Goal: Entertainment & Leisure: Consume media (video, audio)

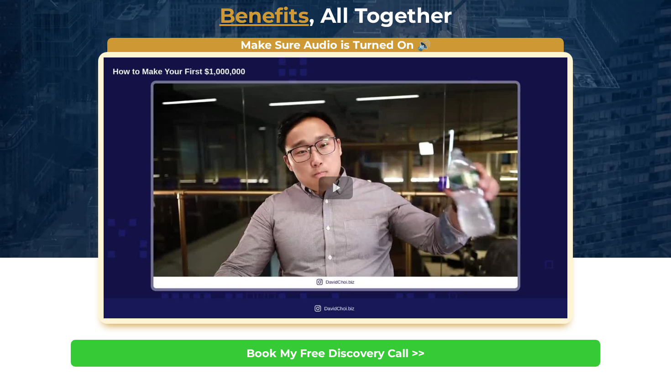
scroll to position [152, 0]
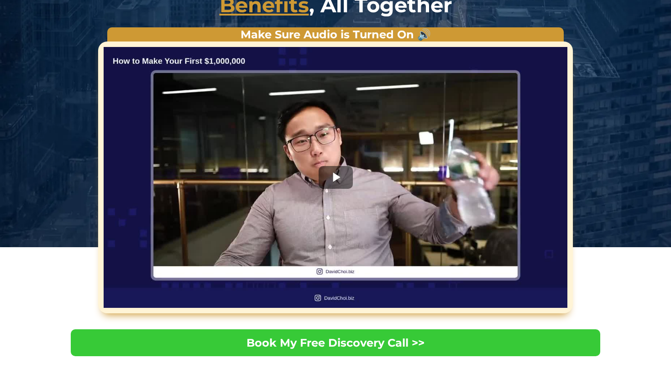
click at [336, 175] on div at bounding box center [336, 177] width 464 height 261
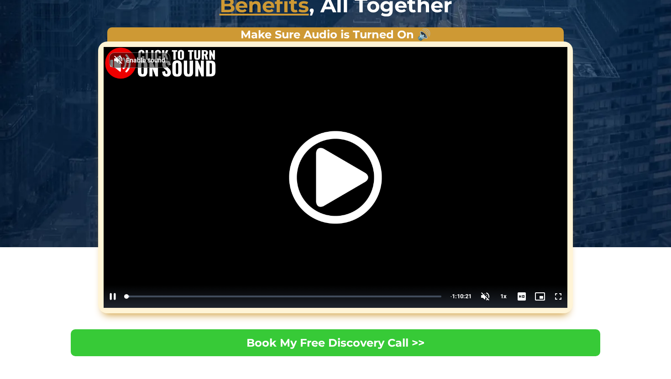
click at [353, 188] on img "Video Player" at bounding box center [335, 177] width 93 height 93
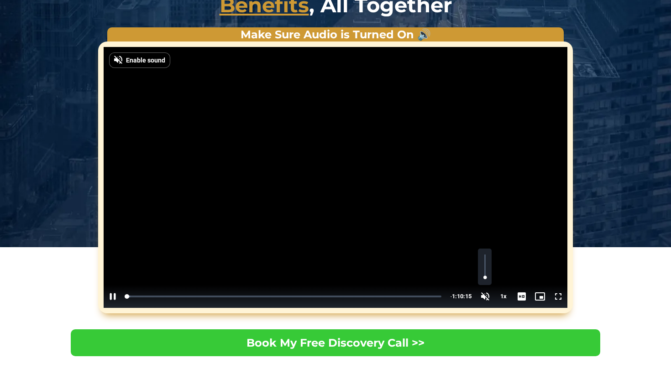
click at [485, 297] on span "Video Player" at bounding box center [485, 297] width 18 height 0
drag, startPoint x: 485, startPoint y: 260, endPoint x: 485, endPoint y: 266, distance: 6.4
click at [485, 266] on div "48%" at bounding box center [485, 267] width 14 height 37
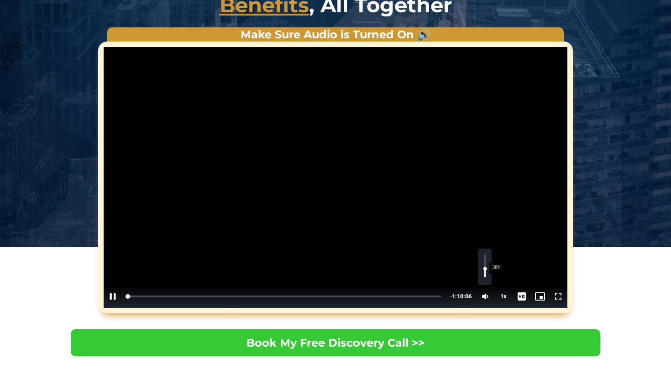
click at [485, 269] on div "Volume Level" at bounding box center [484, 273] width 1 height 9
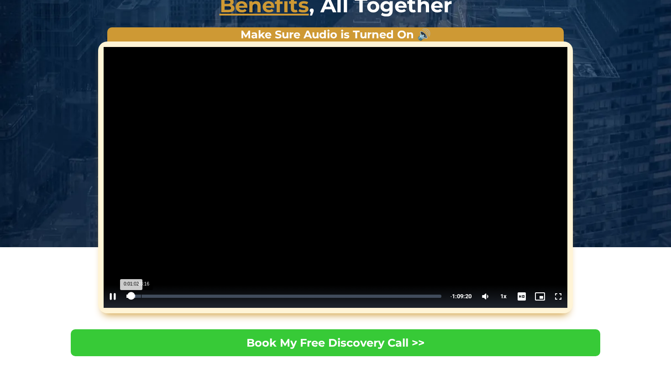
click at [141, 295] on div "0:03:16" at bounding box center [141, 296] width 0 height 3
click at [559, 297] on span "Video Player" at bounding box center [558, 297] width 18 height 0
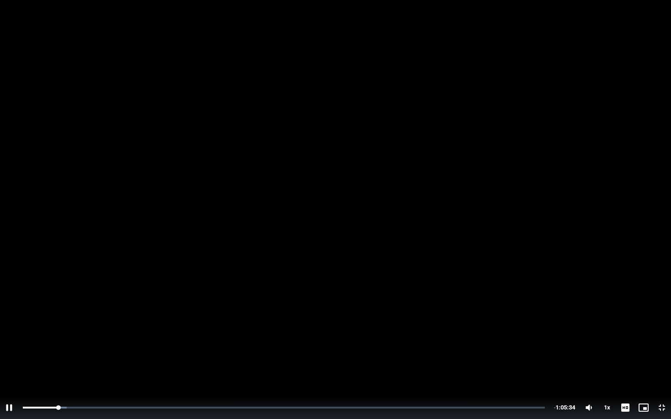
click at [661, 379] on span "Video Player" at bounding box center [662, 408] width 18 height 0
